Goal: Task Accomplishment & Management: Manage account settings

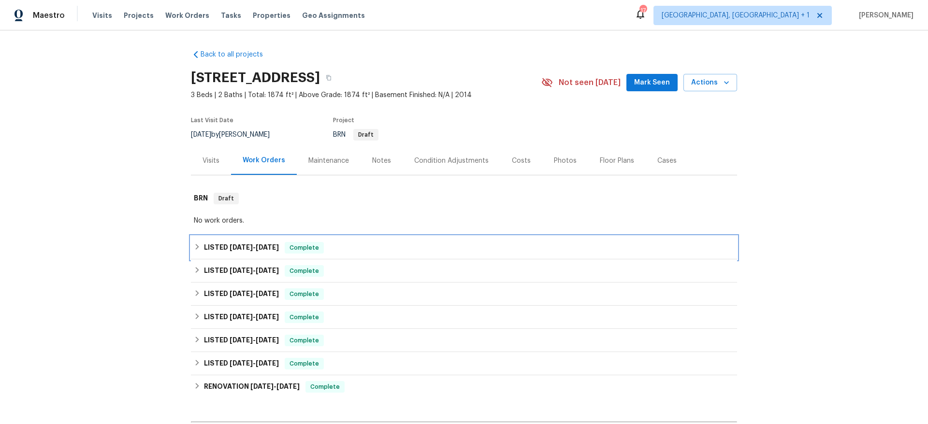
click at [230, 250] on span "[DATE]" at bounding box center [241, 247] width 23 height 7
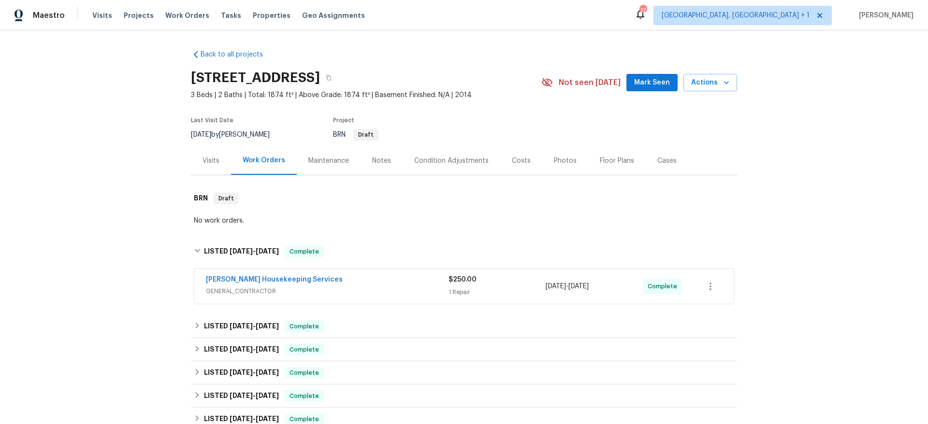
click at [345, 288] on span "GENERAL_CONTRACTOR" at bounding box center [327, 292] width 243 height 10
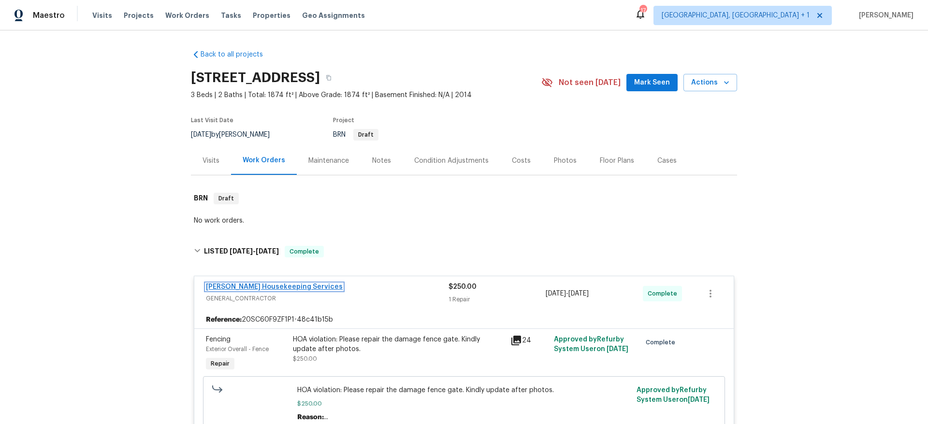
click at [218, 286] on link "[PERSON_NAME] Housekeeping Services" at bounding box center [274, 287] width 137 height 7
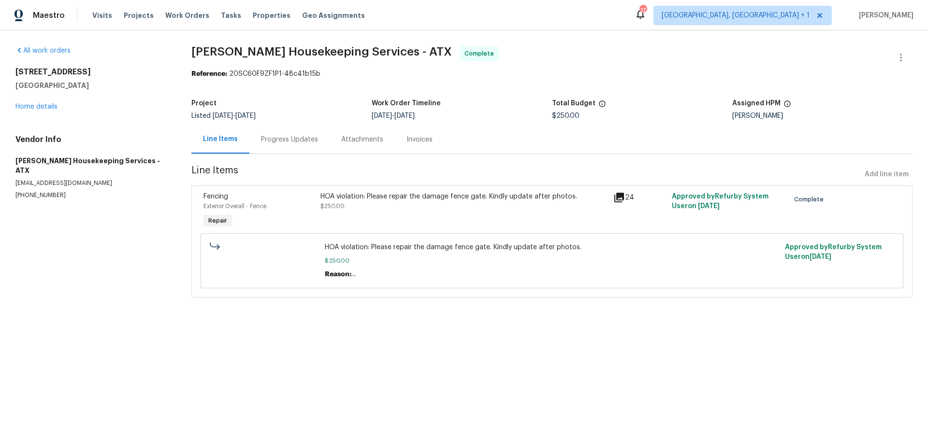
click at [417, 140] on div "Invoices" at bounding box center [420, 140] width 26 height 10
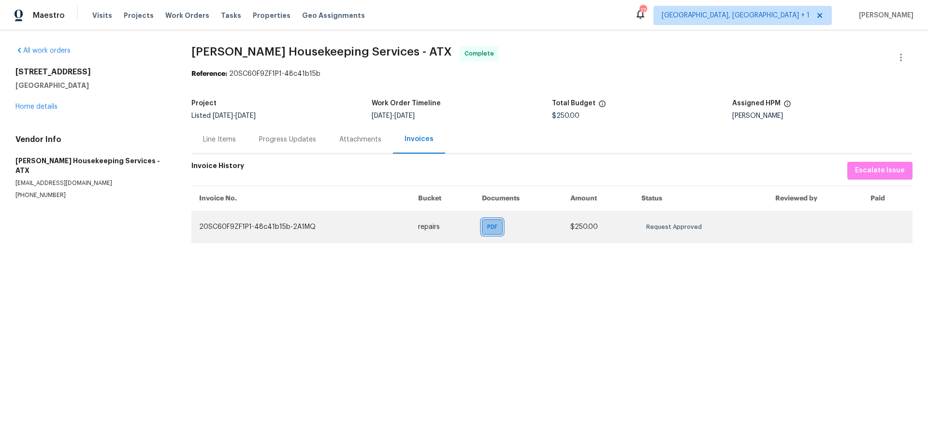
click at [492, 226] on span "PDF" at bounding box center [494, 227] width 14 height 10
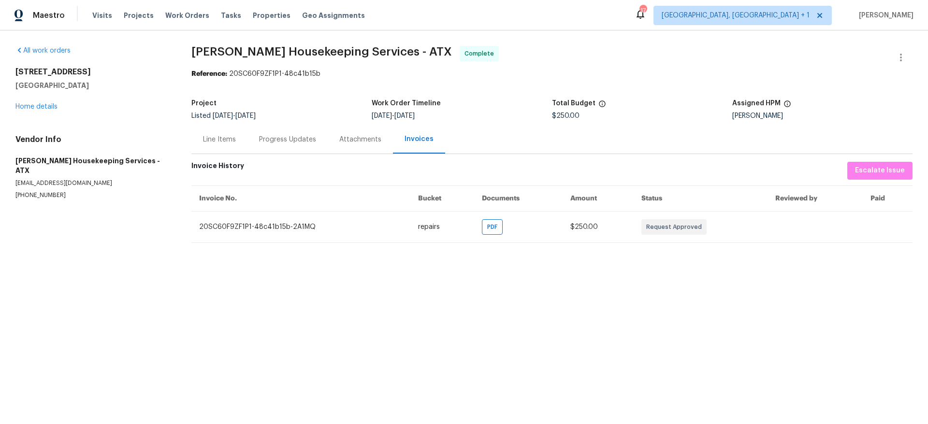
click at [220, 141] on div "Line Items" at bounding box center [219, 140] width 33 height 10
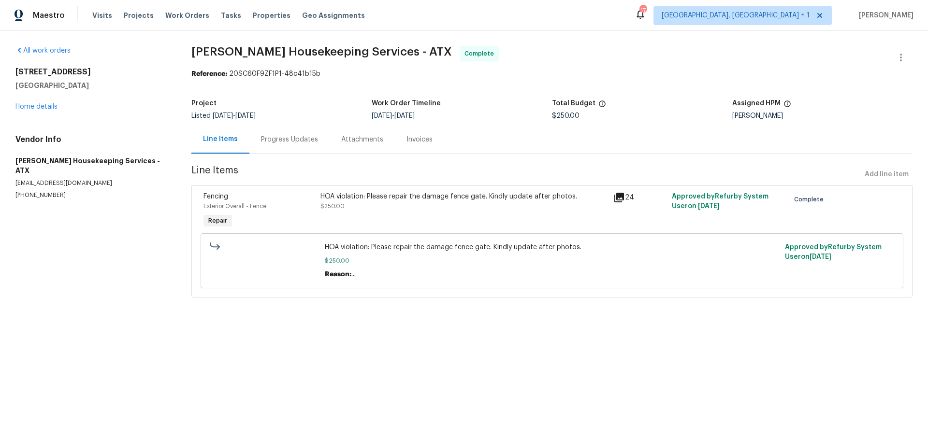
click at [614, 199] on icon at bounding box center [619, 198] width 10 height 10
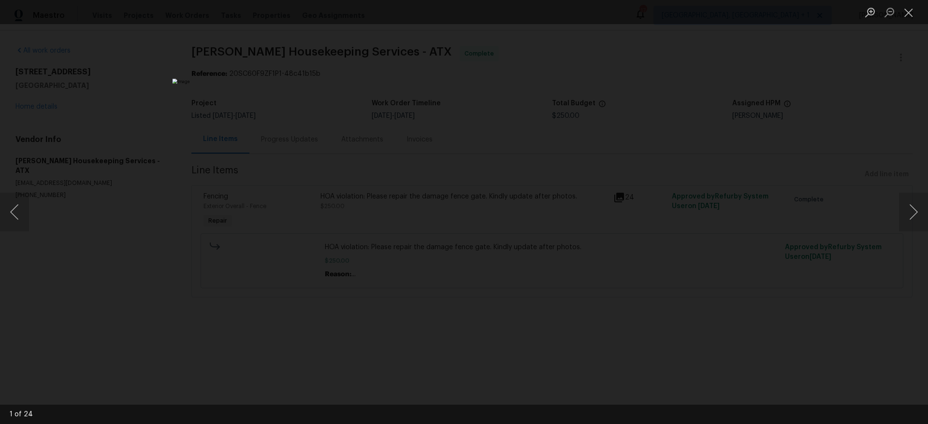
click at [212, 266] on div "Lightbox" at bounding box center [464, 212] width 928 height 424
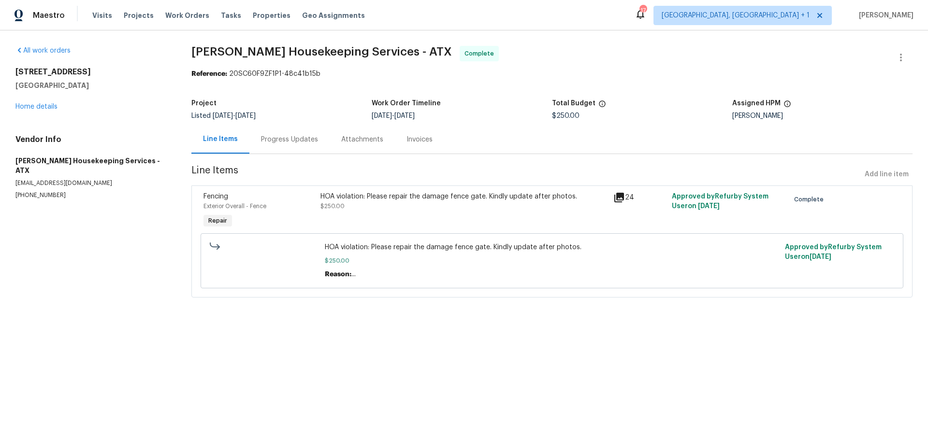
click at [621, 218] on div "24" at bounding box center [640, 211] width 58 height 44
click at [611, 214] on div "24" at bounding box center [640, 211] width 58 height 44
click at [600, 198] on div "HOA violation: Please repair the damage fence gate. Kindly update after photos." at bounding box center [463, 197] width 287 height 10
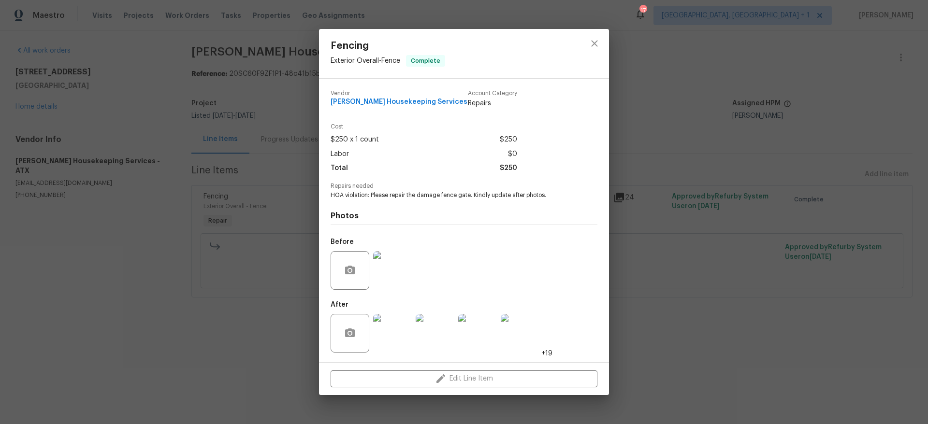
click at [383, 338] on img at bounding box center [392, 333] width 39 height 39
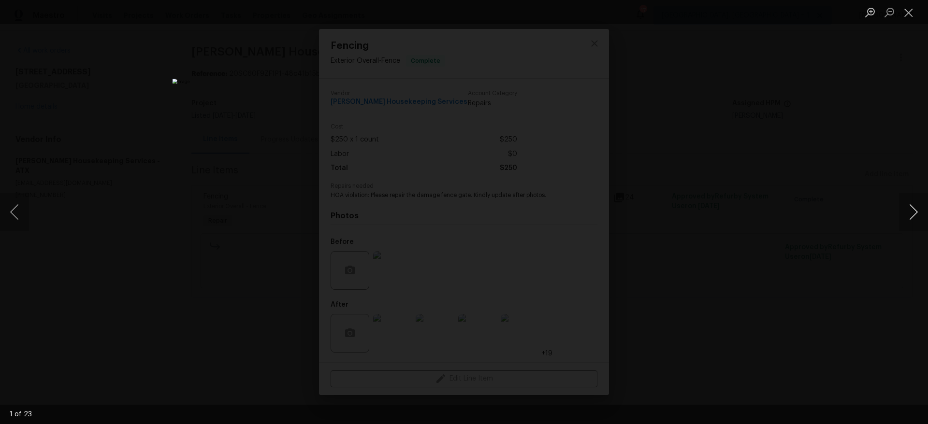
click at [909, 216] on button "Next image" at bounding box center [913, 212] width 29 height 39
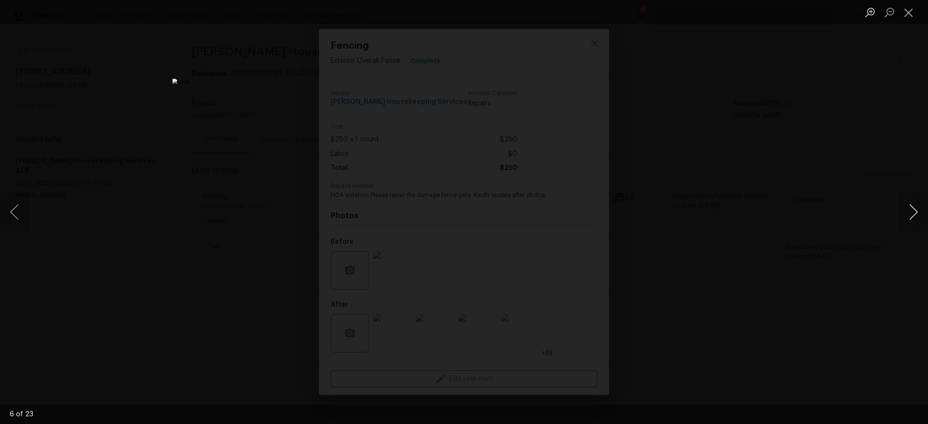
click at [909, 216] on button "Next image" at bounding box center [913, 212] width 29 height 39
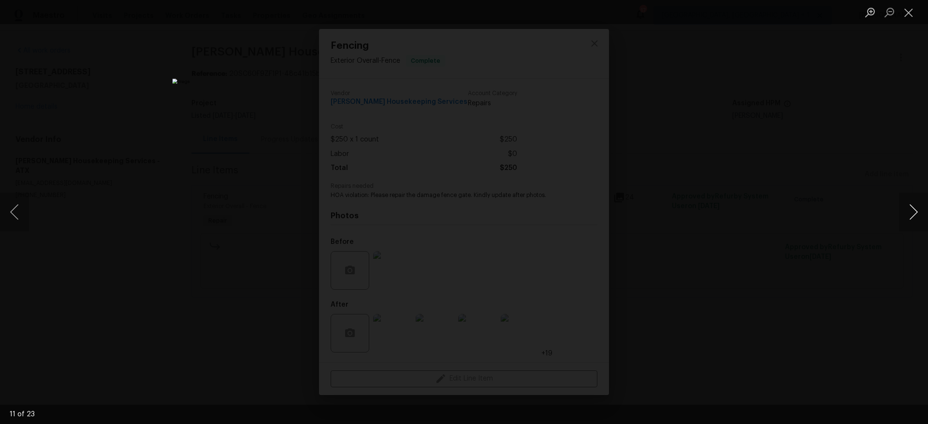
click at [909, 216] on button "Next image" at bounding box center [913, 212] width 29 height 39
